Goal: Information Seeking & Learning: Learn about a topic

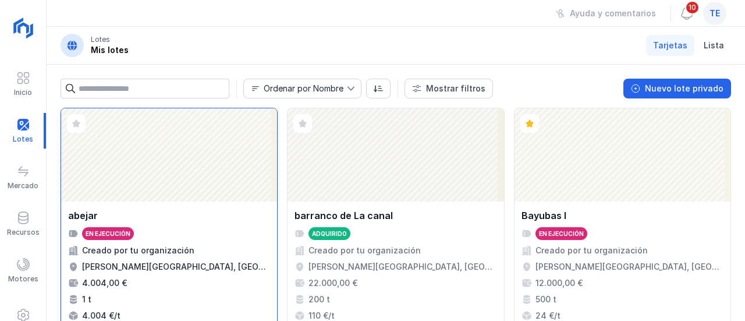
scroll to position [1175, 0]
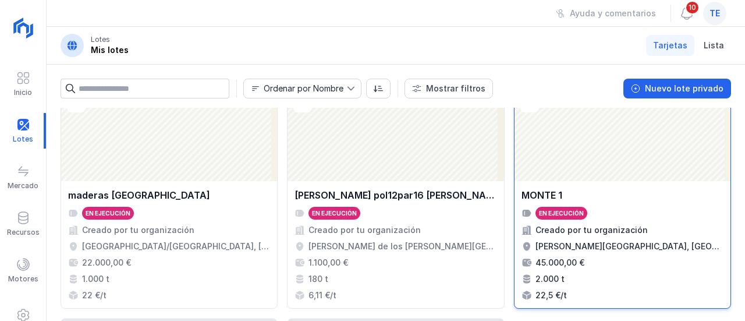
click at [582, 198] on div "MONTE 1" at bounding box center [623, 195] width 202 height 14
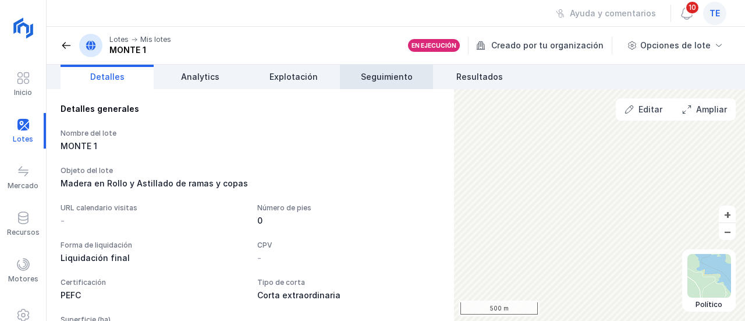
click at [375, 79] on span "Seguimiento" at bounding box center [387, 77] width 52 height 12
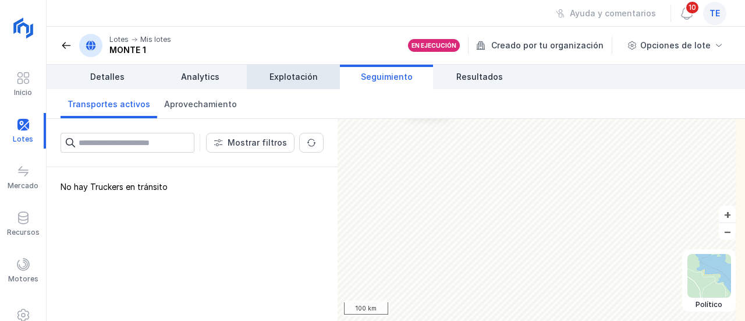
click at [296, 72] on span "Explotación" at bounding box center [294, 77] width 48 height 12
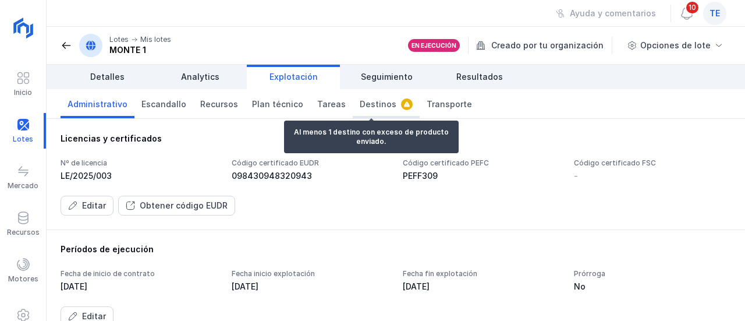
click at [376, 110] on link "Destinos" at bounding box center [386, 103] width 67 height 29
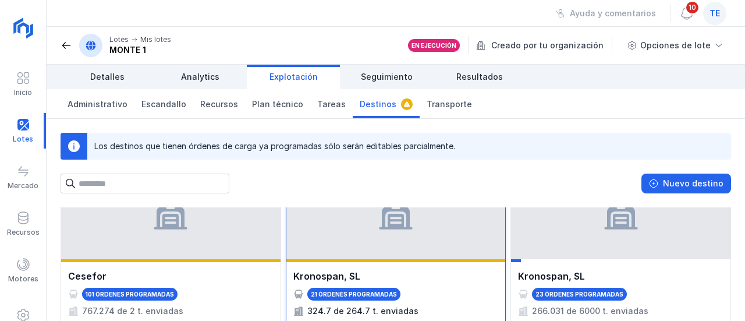
scroll to position [48, 0]
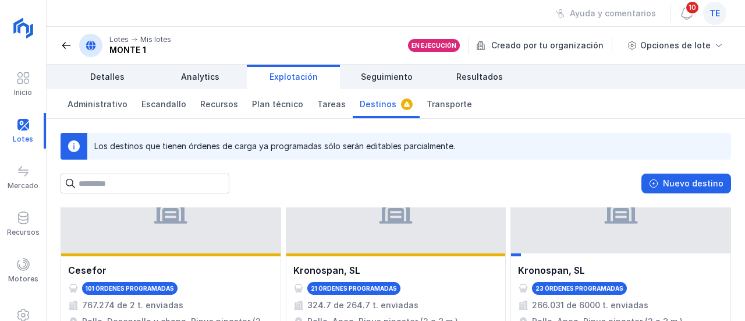
click at [710, 17] on span "te" at bounding box center [715, 14] width 10 height 12
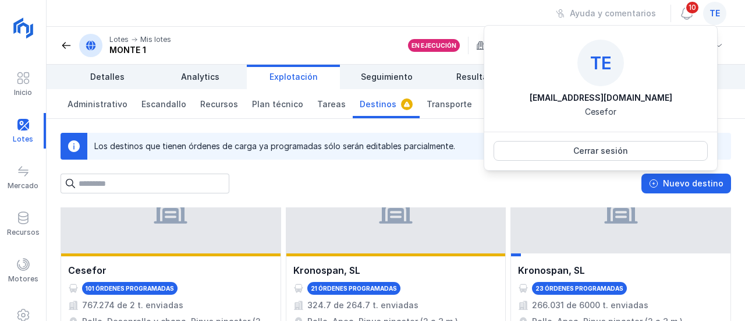
click at [468, 93] on div "Administrativo Escandallo Recursos Plan técnico [PERSON_NAME] Transporte" at bounding box center [396, 104] width 699 height 30
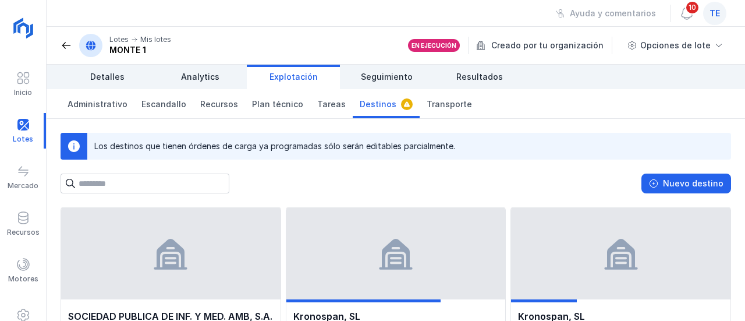
scroll to position [641, 0]
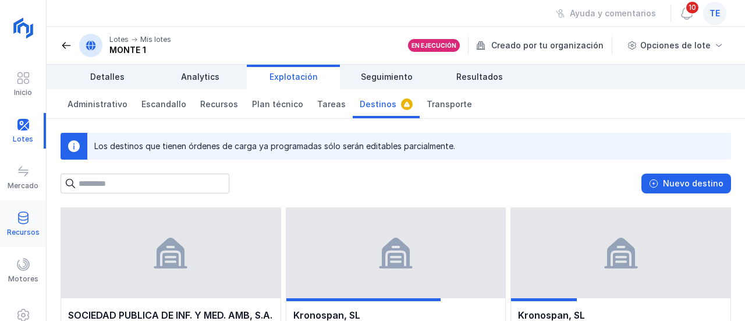
click at [22, 224] on div at bounding box center [23, 219] width 14 height 17
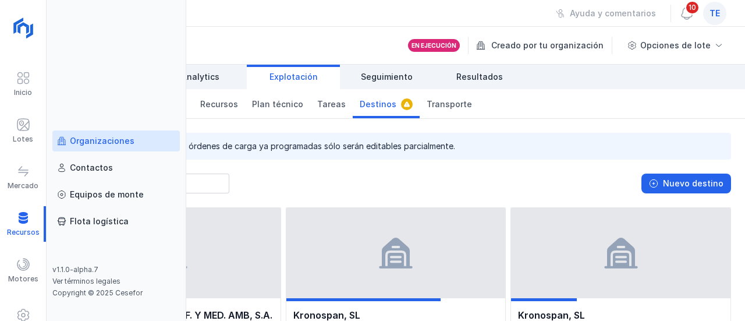
click at [110, 133] on link "Organizaciones" at bounding box center [116, 140] width 128 height 21
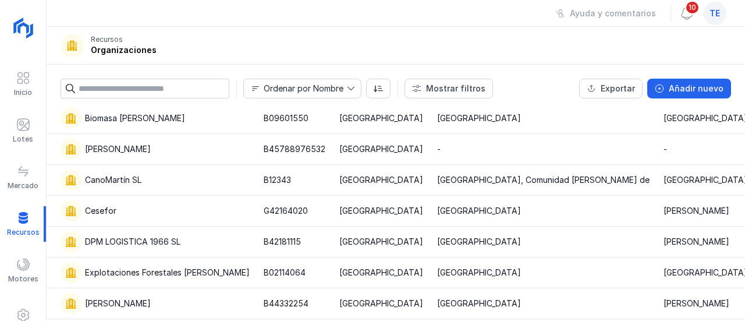
scroll to position [90, 0]
click at [119, 212] on div "Cesefor" at bounding box center [155, 210] width 189 height 21
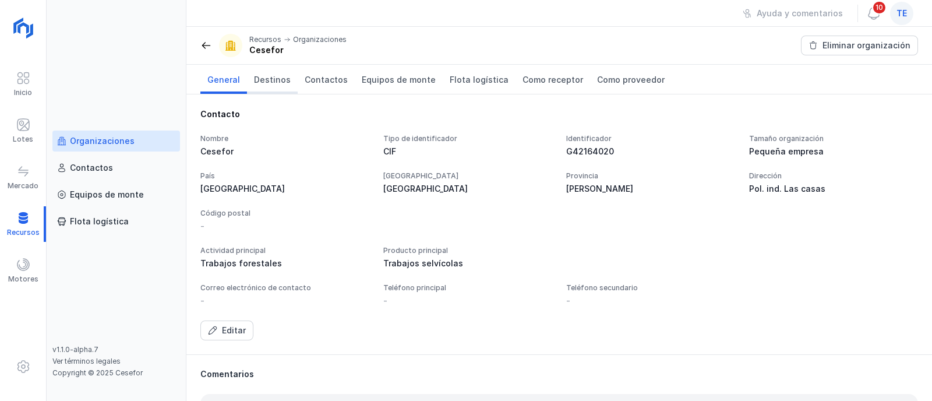
click at [274, 77] on span "Destinos" at bounding box center [272, 80] width 37 height 12
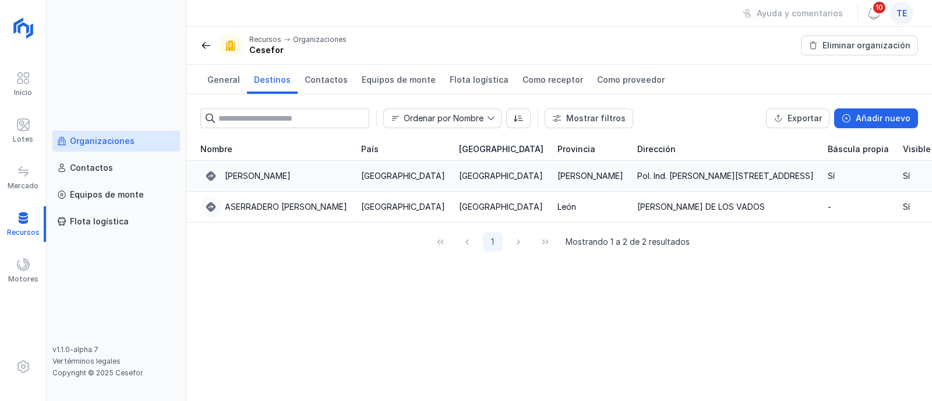
click at [270, 179] on div "[PERSON_NAME]" at bounding box center [258, 176] width 66 height 12
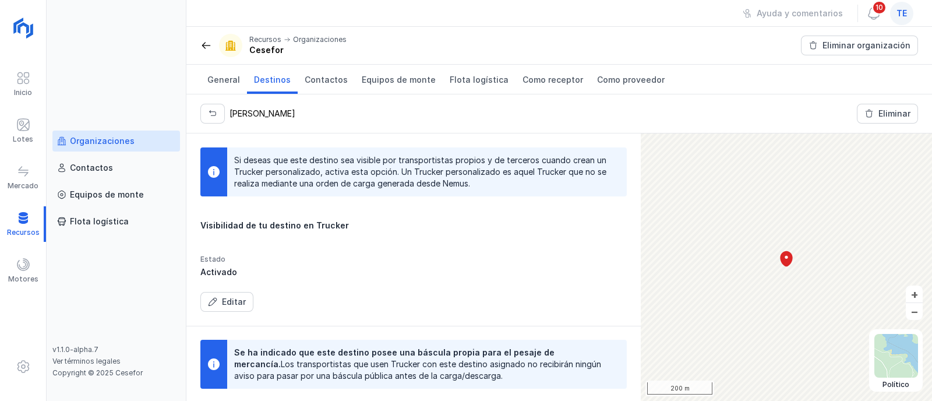
click at [100, 131] on link "Organizaciones" at bounding box center [116, 140] width 128 height 21
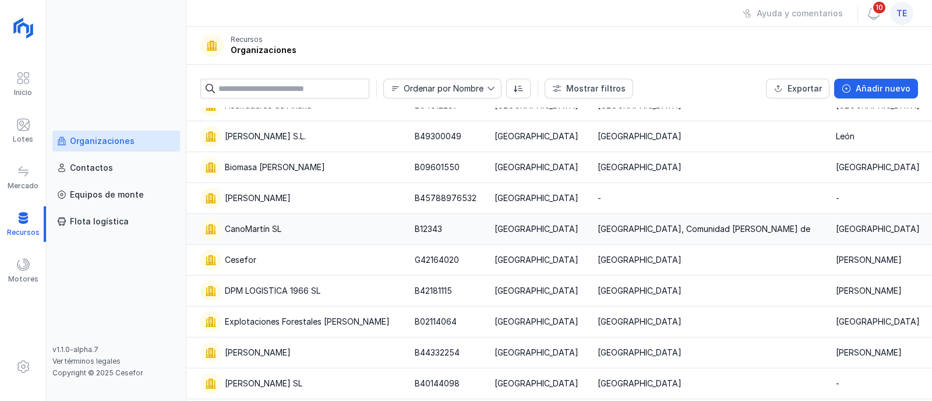
scroll to position [41, 0]
click at [303, 320] on div "Explotaciones Forestales [PERSON_NAME]" at bounding box center [307, 321] width 165 height 12
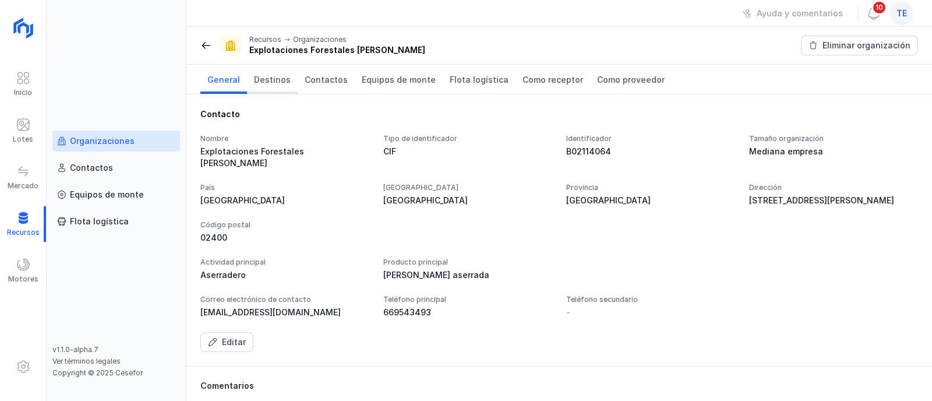
click at [267, 82] on span "Destinos" at bounding box center [272, 80] width 37 height 12
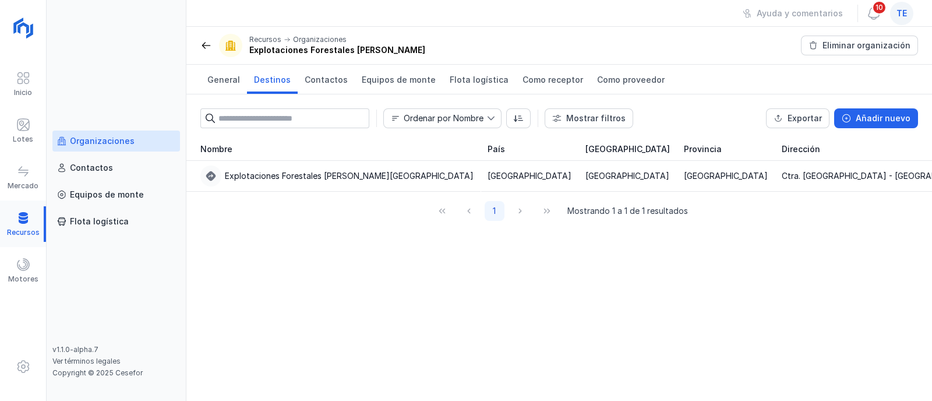
click at [22, 217] on div at bounding box center [23, 224] width 46 height 36
click at [113, 131] on link "Organizaciones" at bounding box center [116, 140] width 128 height 21
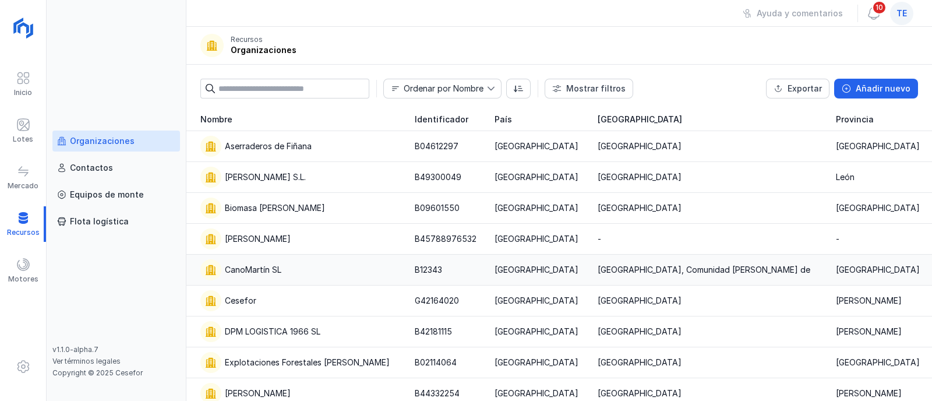
scroll to position [76, 0]
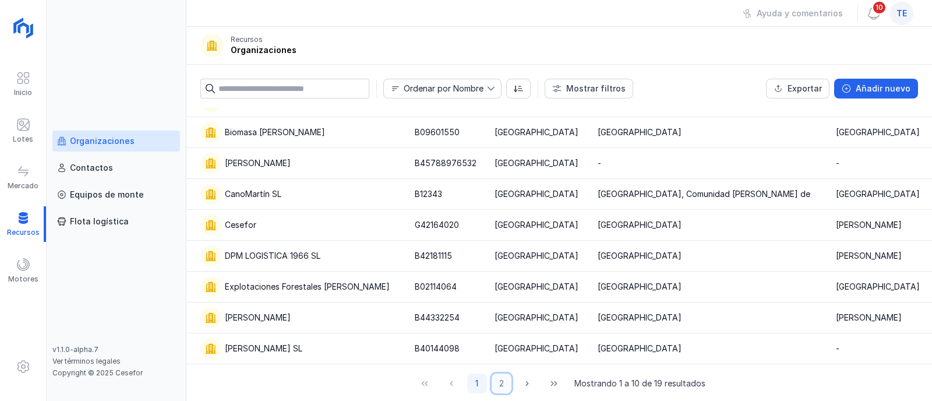
click at [496, 320] on button "2" at bounding box center [502, 383] width 20 height 20
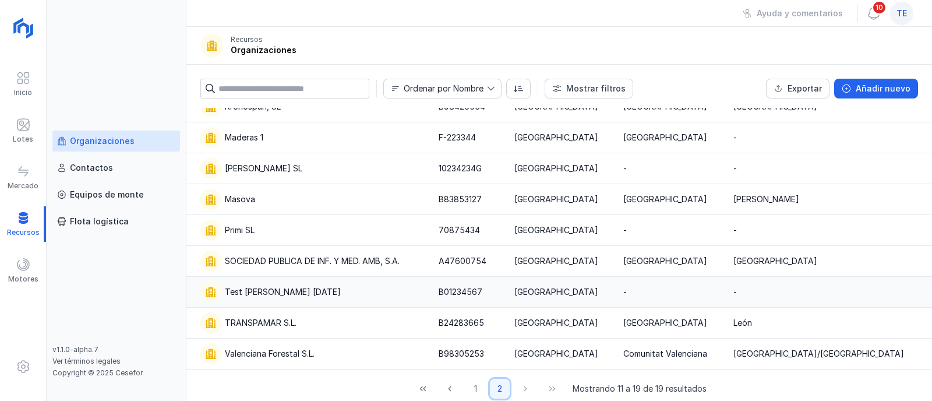
scroll to position [45, 0]
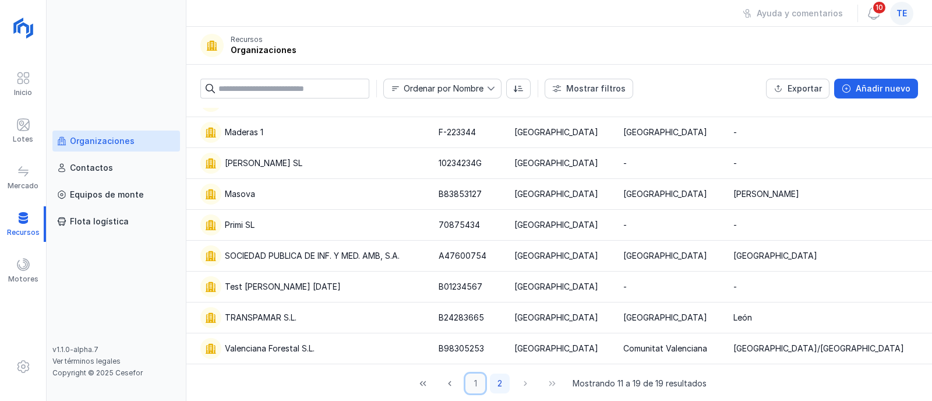
click at [466, 320] on button "1" at bounding box center [475, 383] width 20 height 20
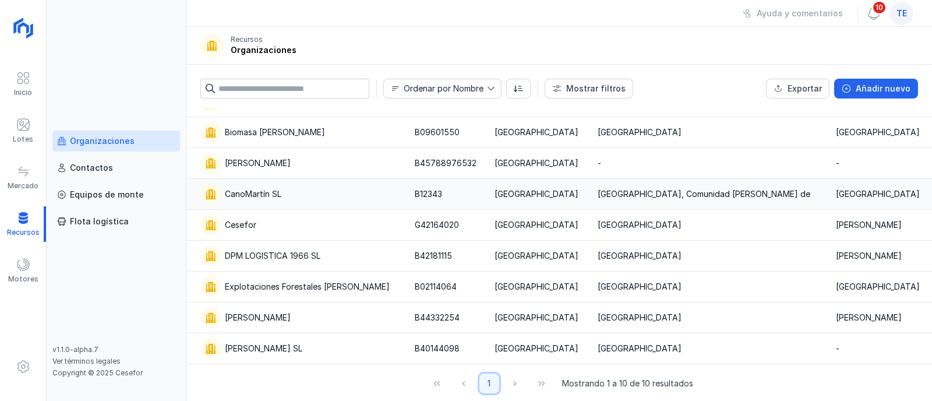
scroll to position [0, 0]
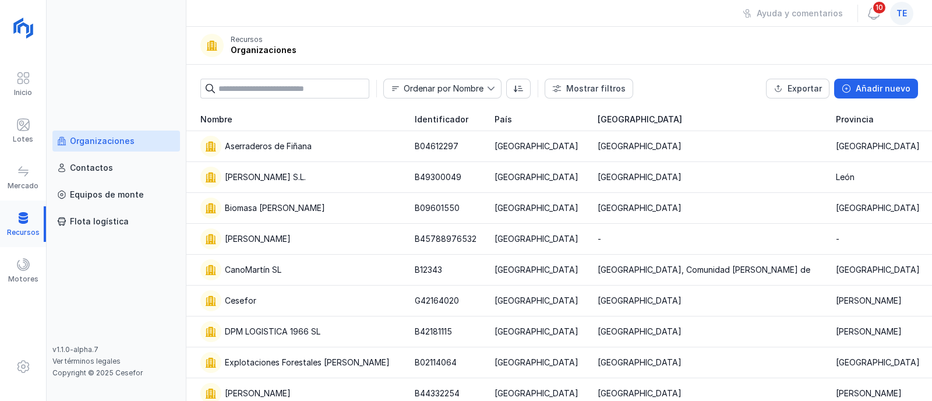
click at [22, 225] on div at bounding box center [23, 224] width 46 height 36
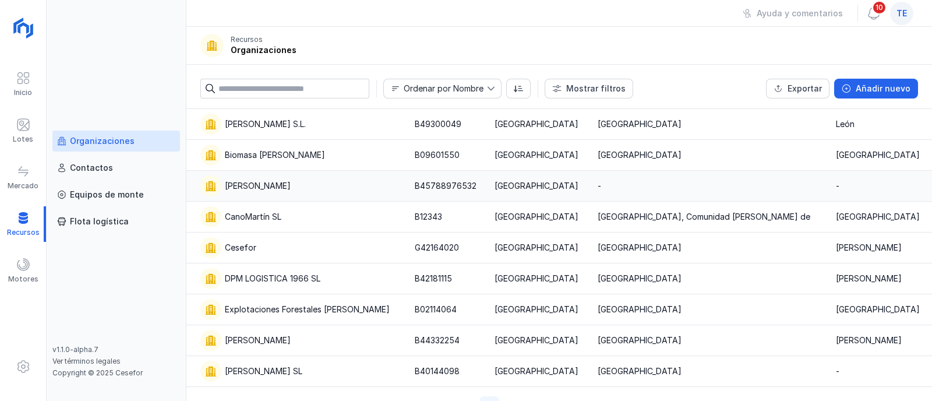
scroll to position [76, 0]
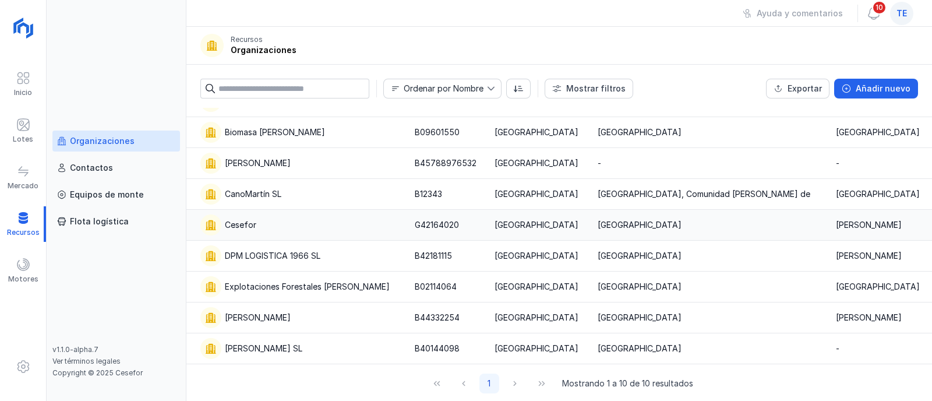
click at [313, 228] on div "Cesefor" at bounding box center [300, 224] width 200 height 21
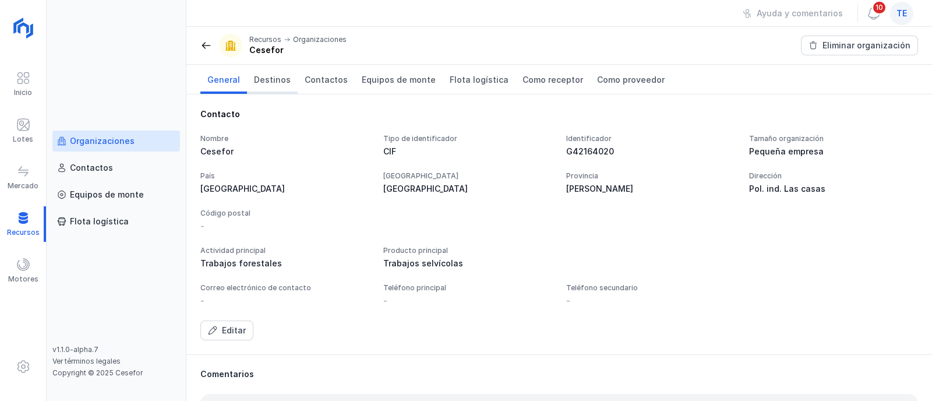
click at [265, 74] on span "Destinos" at bounding box center [272, 80] width 37 height 12
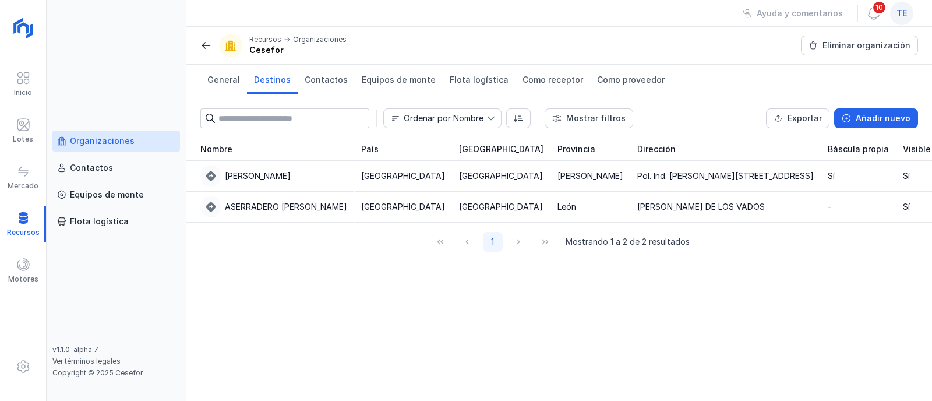
click at [101, 137] on div "Organizaciones" at bounding box center [102, 141] width 65 height 12
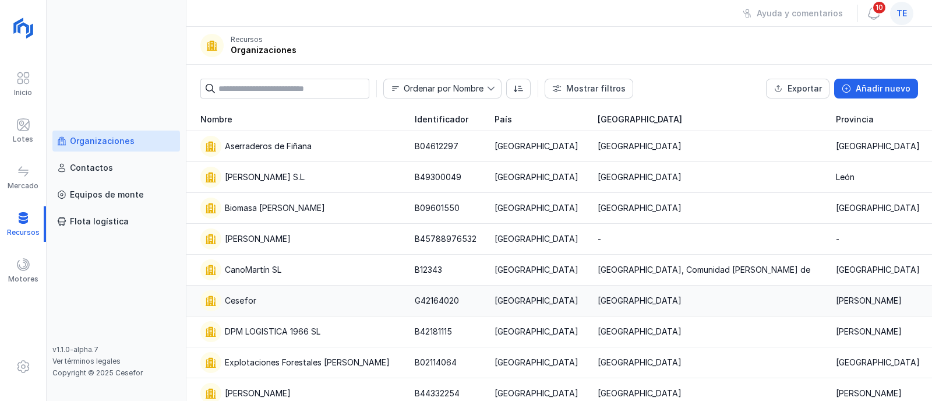
scroll to position [76, 0]
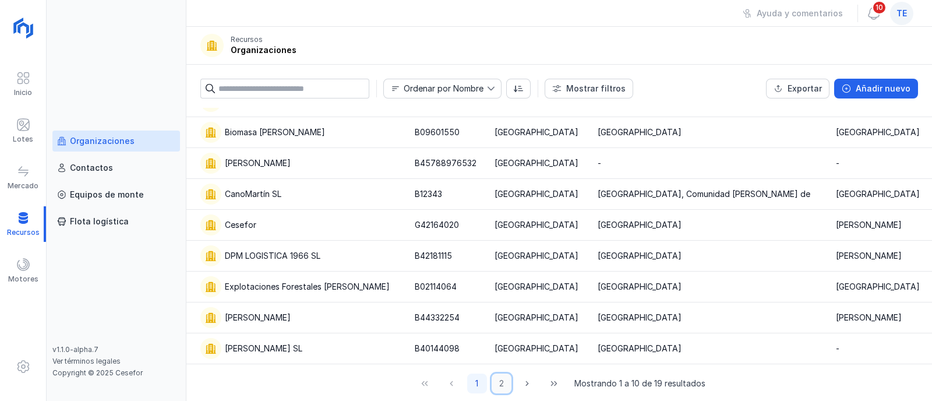
click at [499, 320] on button "2" at bounding box center [502, 383] width 20 height 20
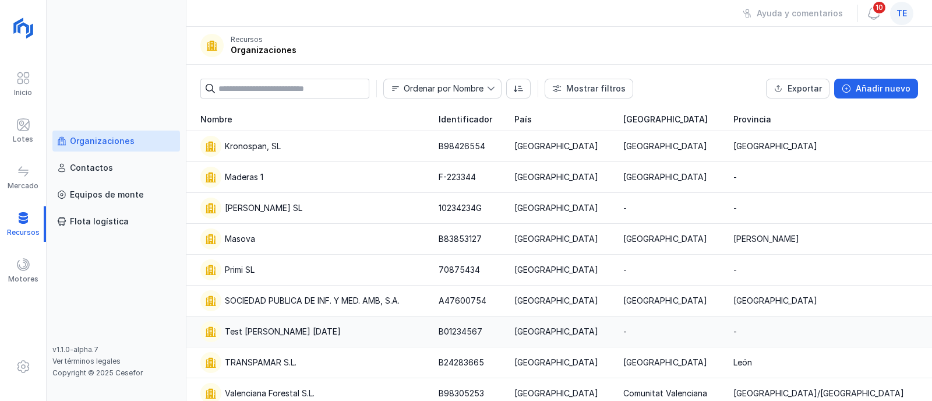
scroll to position [45, 0]
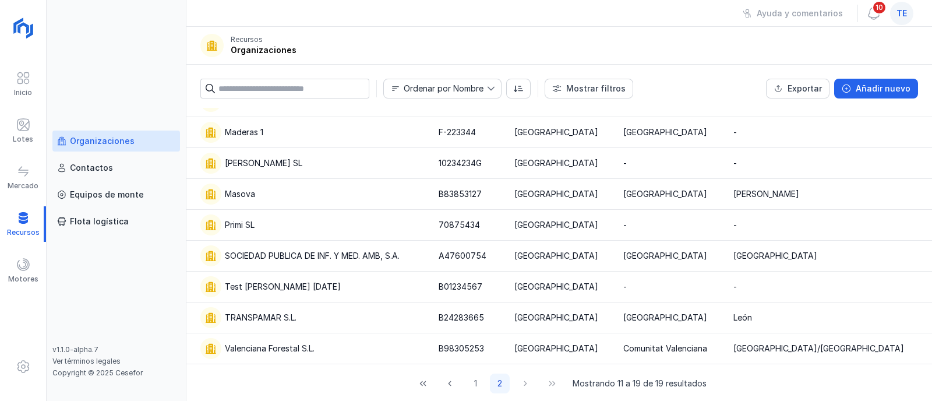
click at [51, 103] on div "Organizaciones Contactos Equipos de [PERSON_NAME] logística v1.1.0-alpha.7 Ver …" at bounding box center [117, 200] width 140 height 401
click at [87, 145] on div "Organizaciones" at bounding box center [102, 141] width 65 height 12
click at [472, 320] on button "1" at bounding box center [475, 383] width 20 height 20
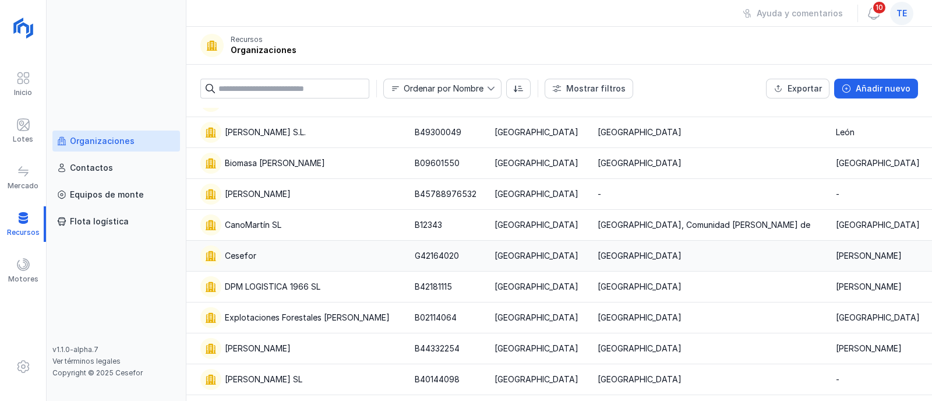
click at [285, 252] on div "Cesefor" at bounding box center [300, 255] width 200 height 21
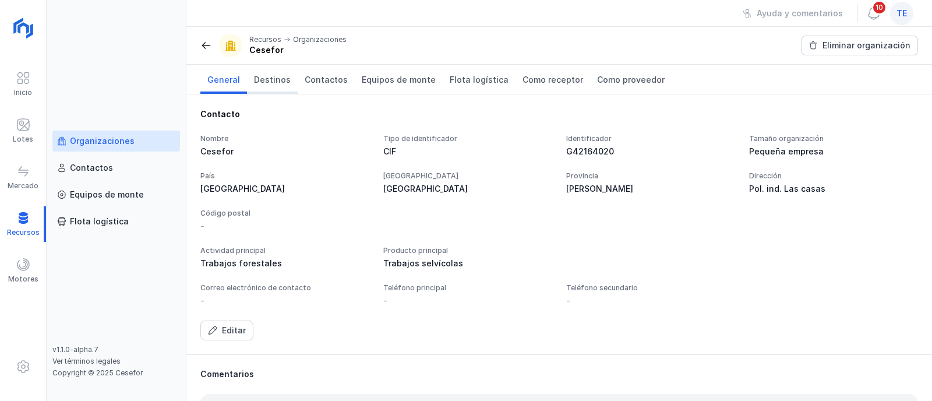
click at [263, 76] on span "Destinos" at bounding box center [272, 80] width 37 height 12
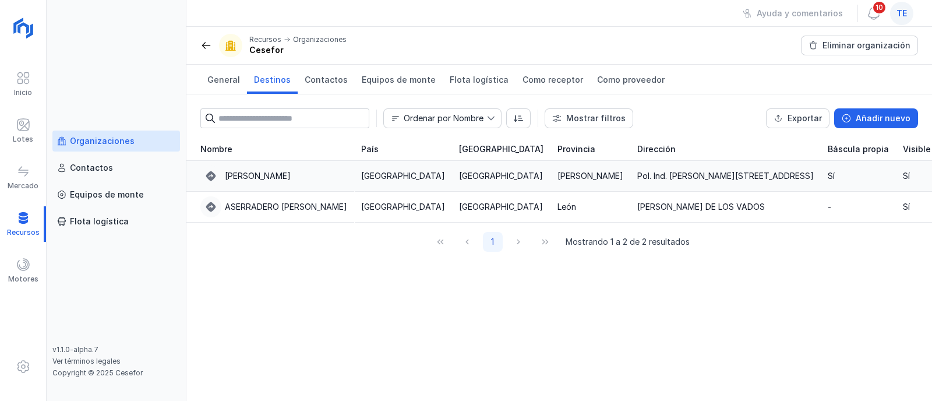
click at [252, 182] on div "[PERSON_NAME]" at bounding box center [273, 175] width 147 height 21
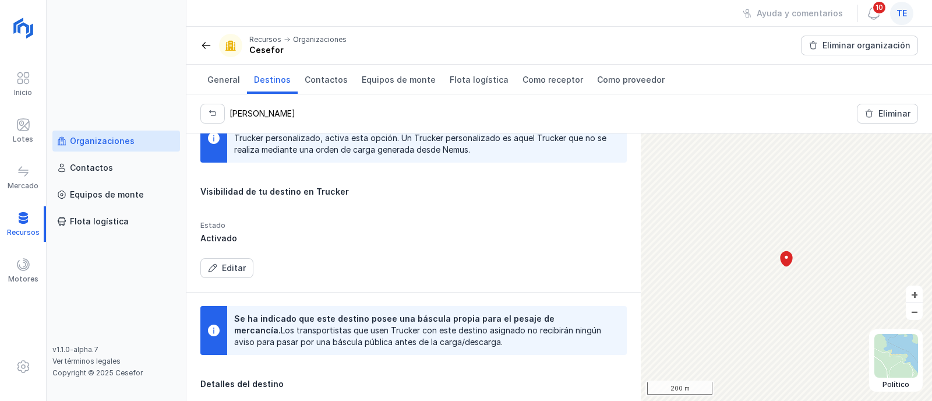
scroll to position [31, 0]
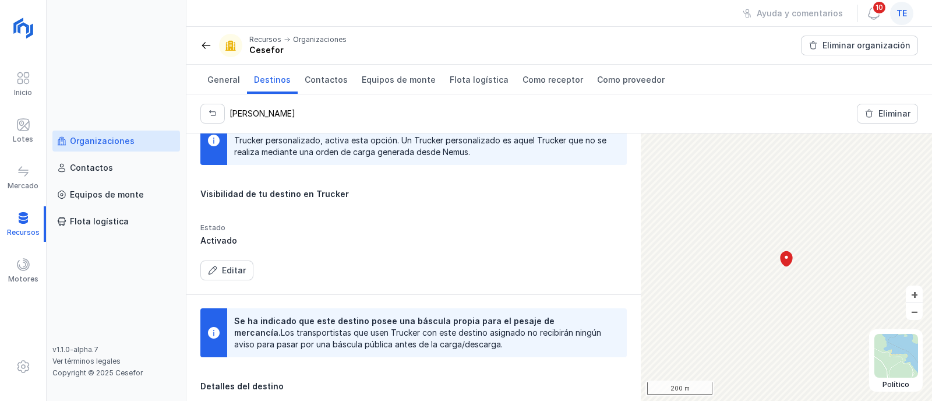
click at [745, 16] on span "te" at bounding box center [901, 14] width 10 height 12
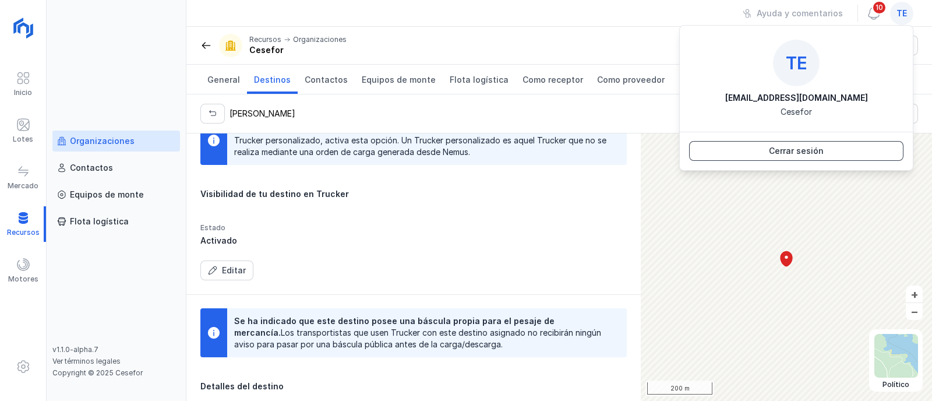
click at [745, 151] on button "Cerrar sesión" at bounding box center [796, 151] width 214 height 20
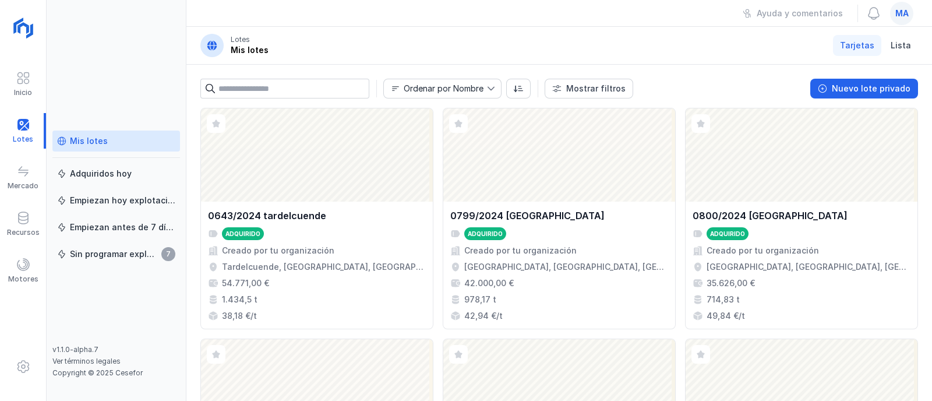
click at [901, 16] on span "ma" at bounding box center [901, 14] width 13 height 12
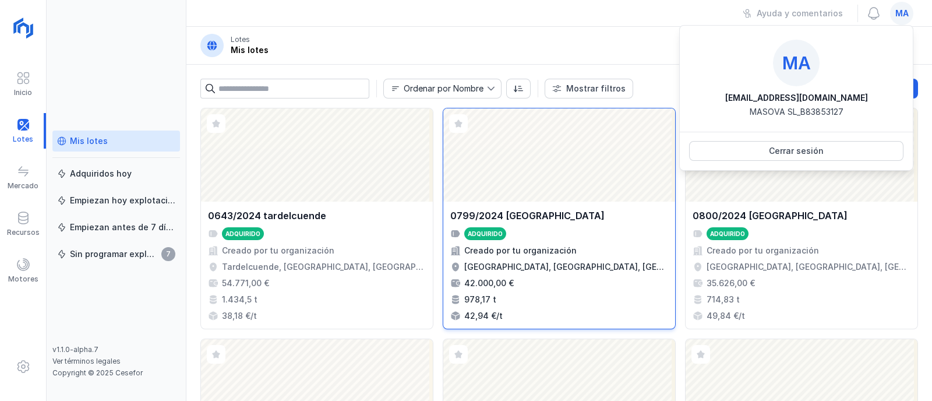
click at [560, 131] on div "Abrir lote" at bounding box center [559, 154] width 232 height 93
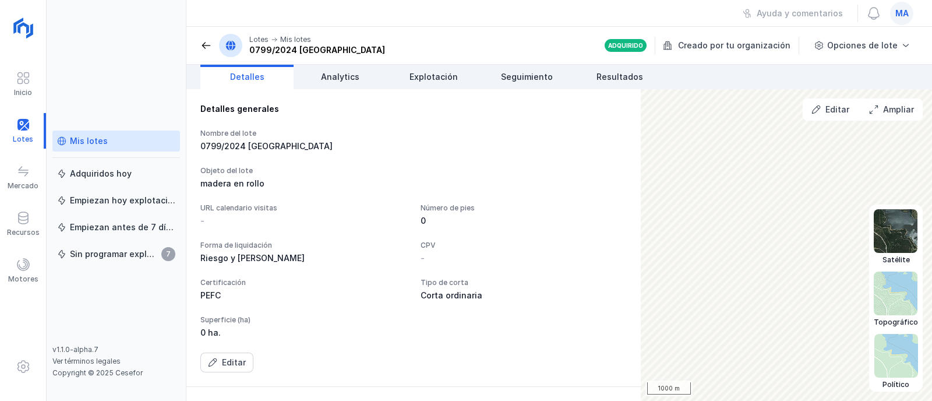
click at [886, 354] on img at bounding box center [896, 356] width 44 height 44
click at [888, 222] on img at bounding box center [896, 231] width 44 height 44
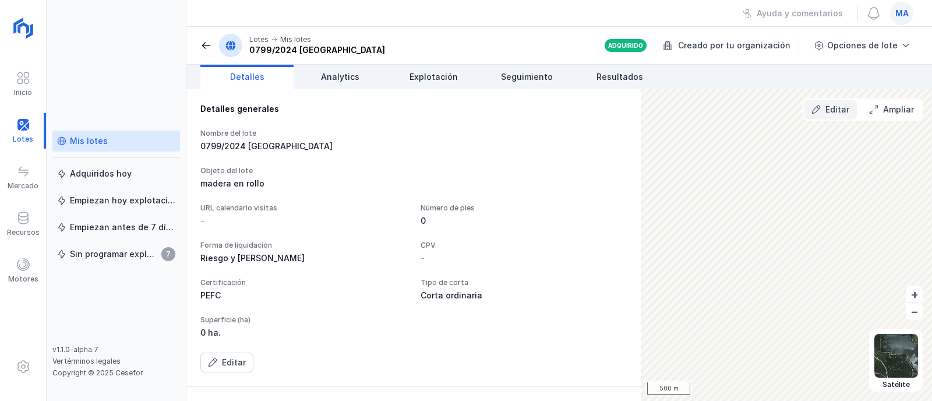
click at [835, 112] on div "Editar" at bounding box center [837, 110] width 24 height 12
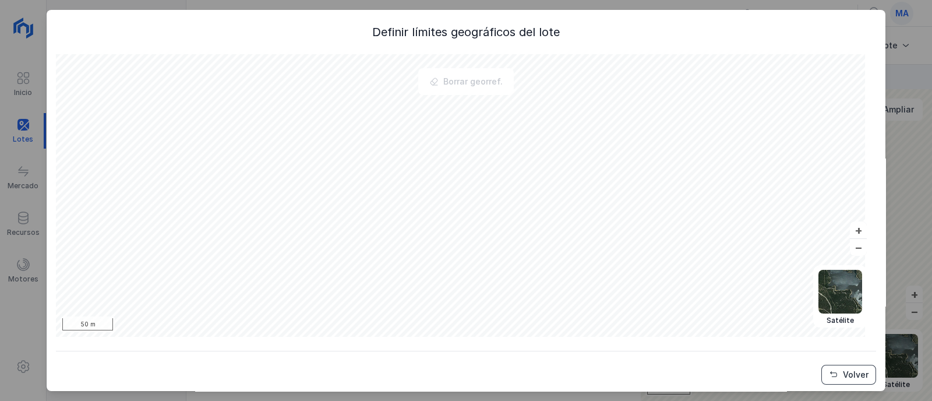
click at [831, 381] on button "Volver" at bounding box center [848, 375] width 55 height 20
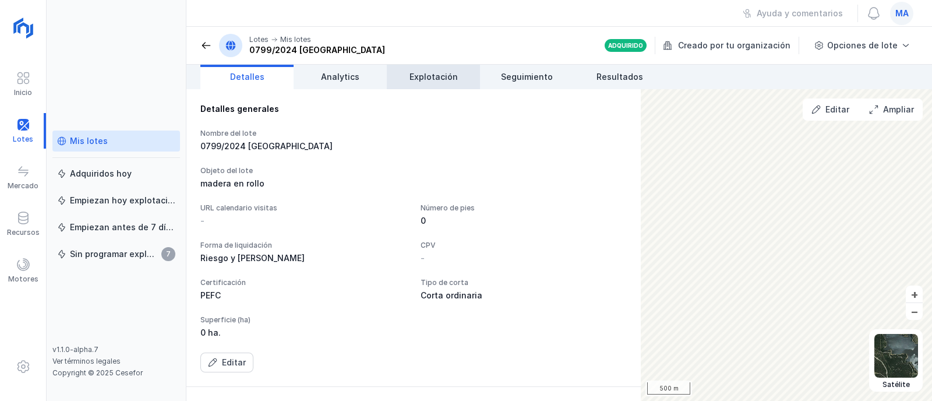
click at [429, 82] on span "Explotación" at bounding box center [433, 77] width 48 height 12
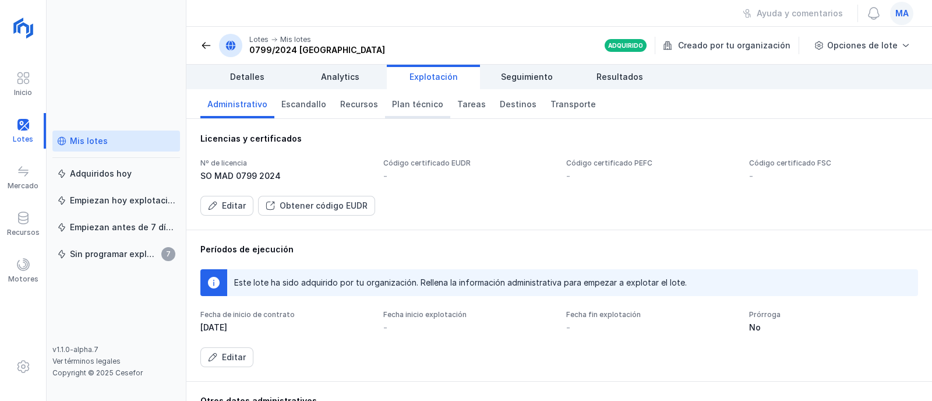
click at [420, 111] on link "Plan técnico" at bounding box center [417, 103] width 65 height 29
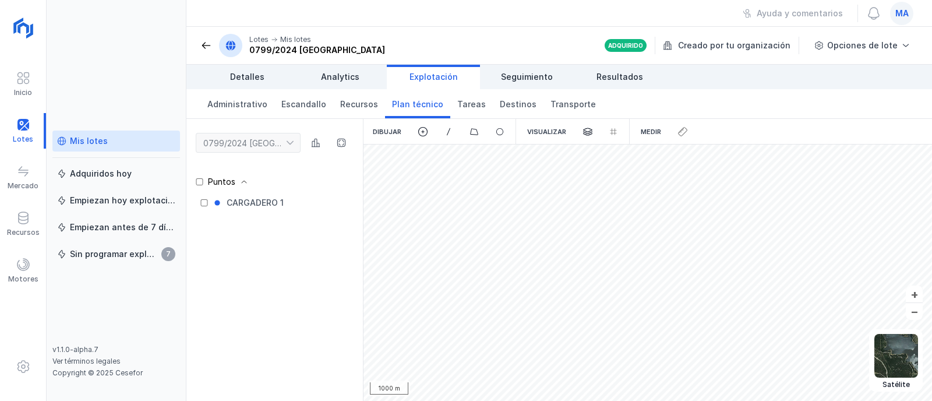
click at [207, 49] on span at bounding box center [206, 46] width 12 height 12
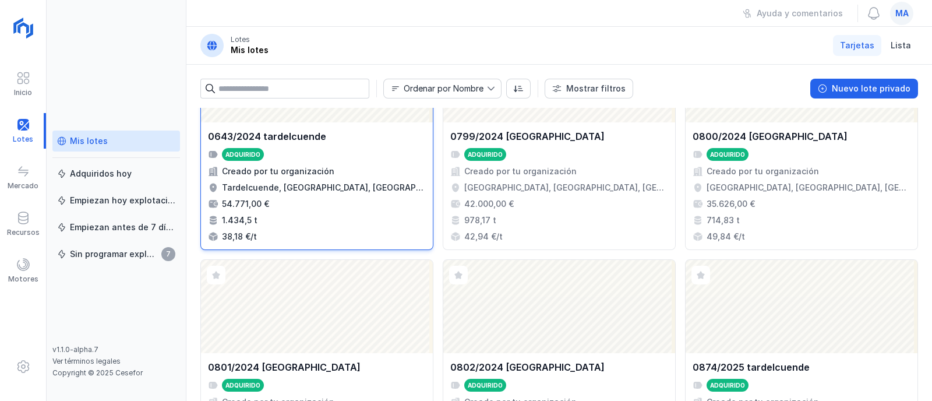
scroll to position [79, 0]
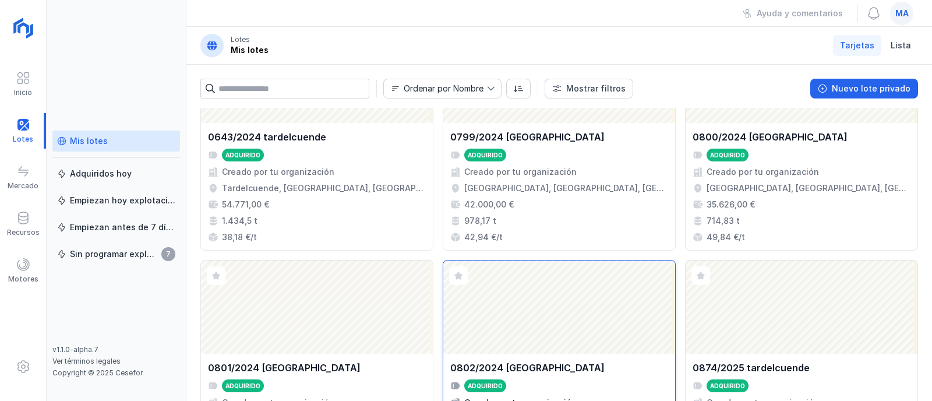
click at [518, 326] on div "Abrir lote" at bounding box center [559, 306] width 232 height 93
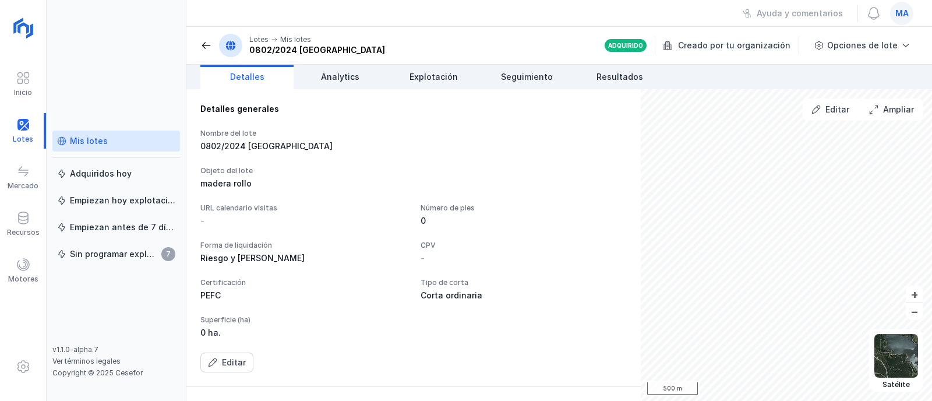
click at [207, 46] on span at bounding box center [206, 46] width 12 height 12
